Goal: Task Accomplishment & Management: Use online tool/utility

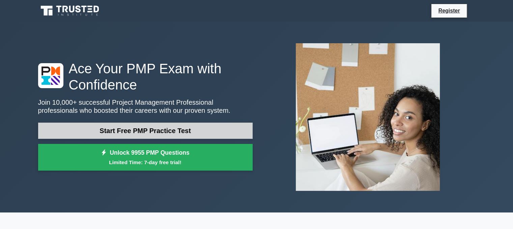
click at [143, 132] on link "Start Free PMP Practice Test" at bounding box center [145, 130] width 215 height 16
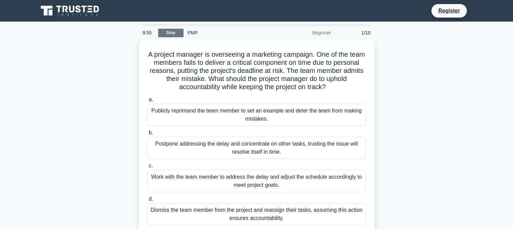
click at [177, 30] on link "Stop" at bounding box center [170, 33] width 25 height 8
